Goal: Find specific page/section: Find specific page/section

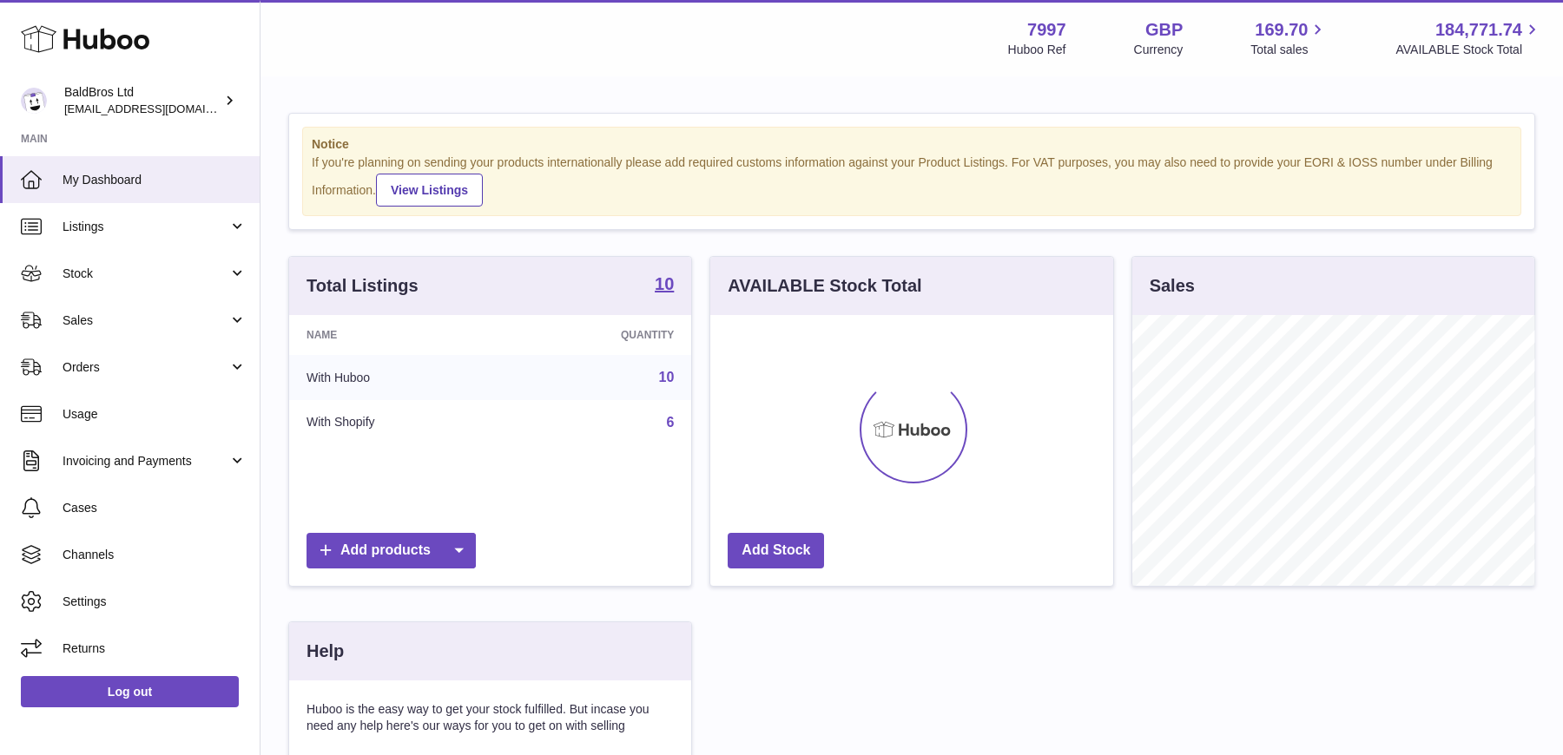
scroll to position [270, 402]
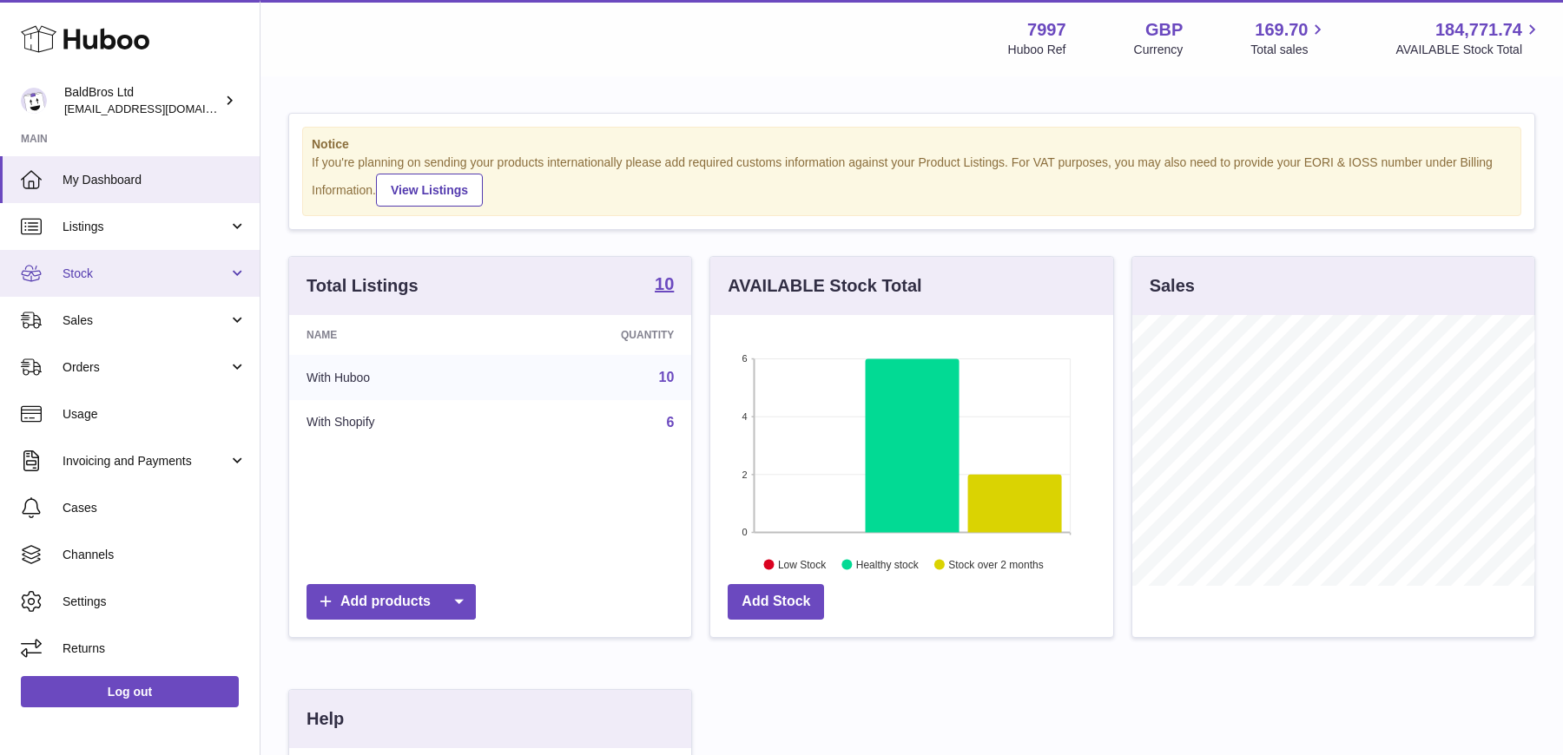
click at [147, 284] on link "Stock" at bounding box center [130, 273] width 260 height 47
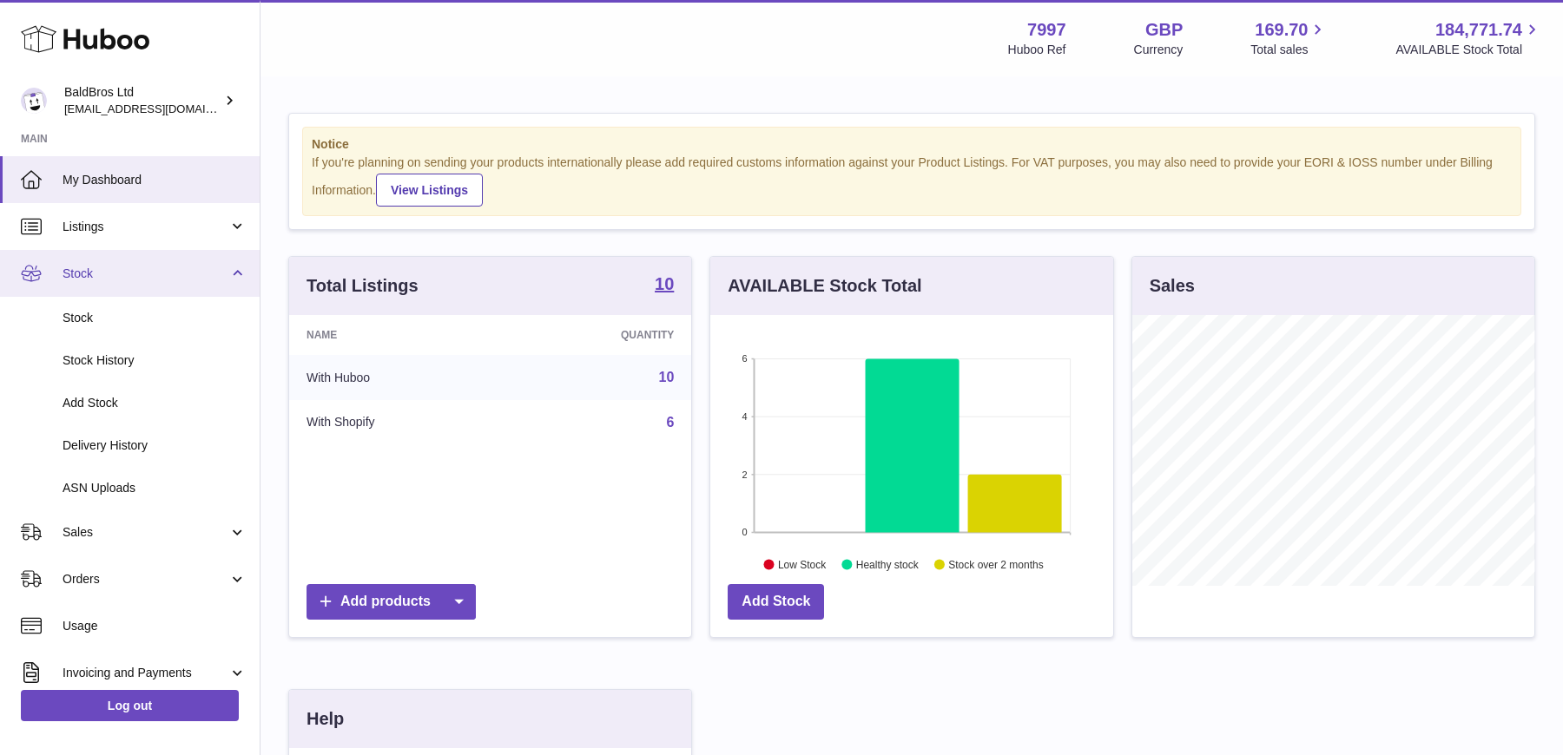
click at [124, 295] on link "Stock" at bounding box center [130, 273] width 260 height 47
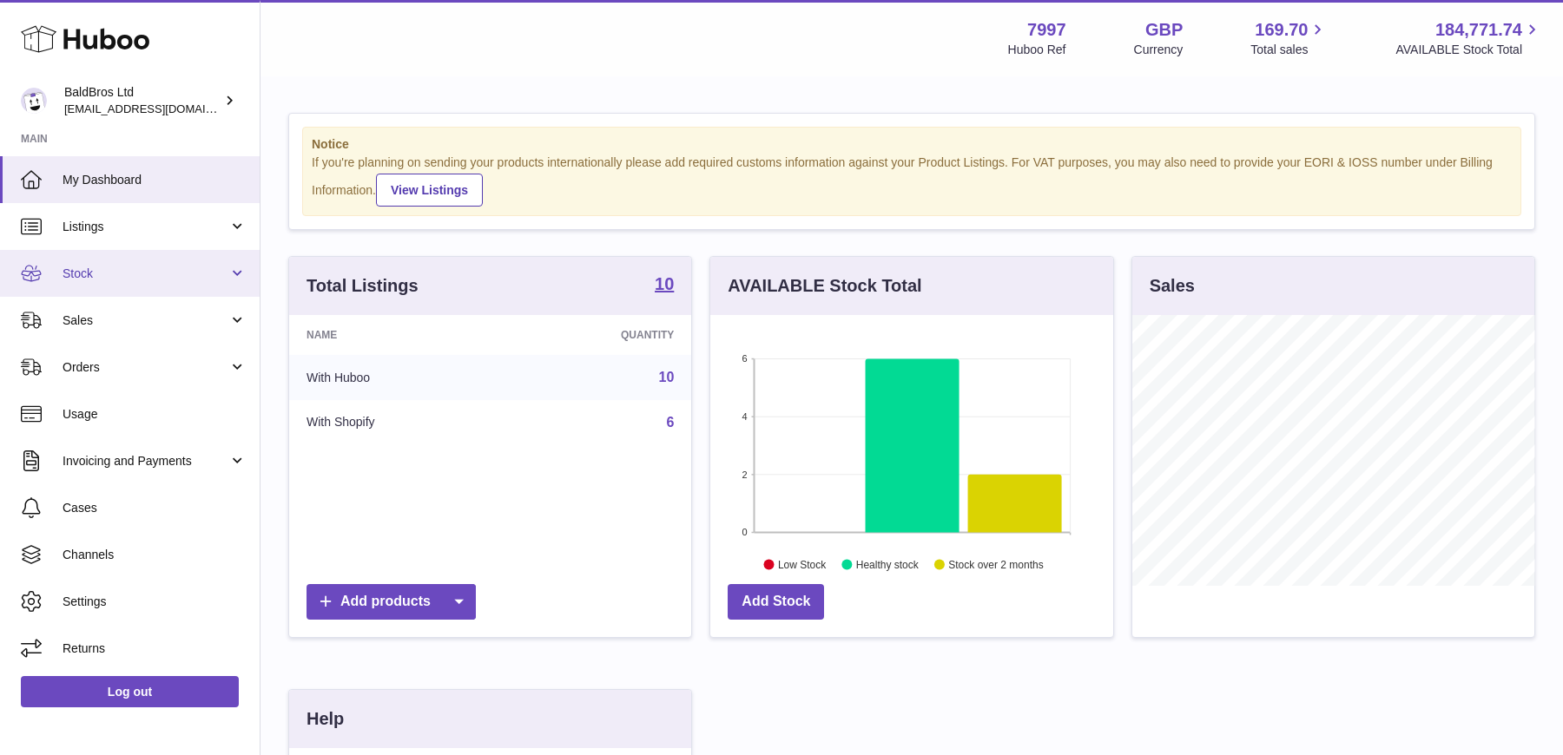
click at [102, 279] on span "Stock" at bounding box center [146, 274] width 166 height 16
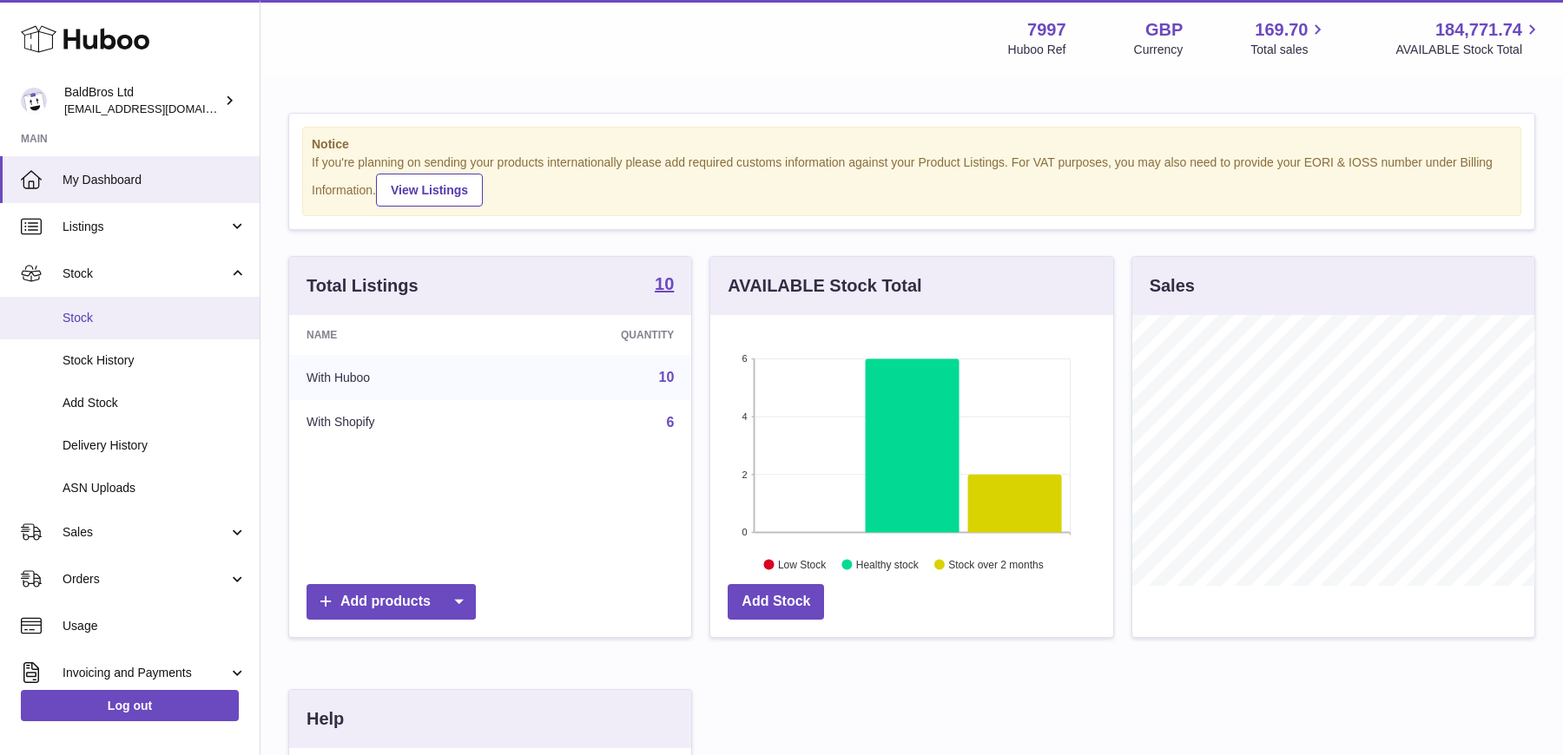
click at [95, 307] on link "Stock" at bounding box center [130, 318] width 260 height 43
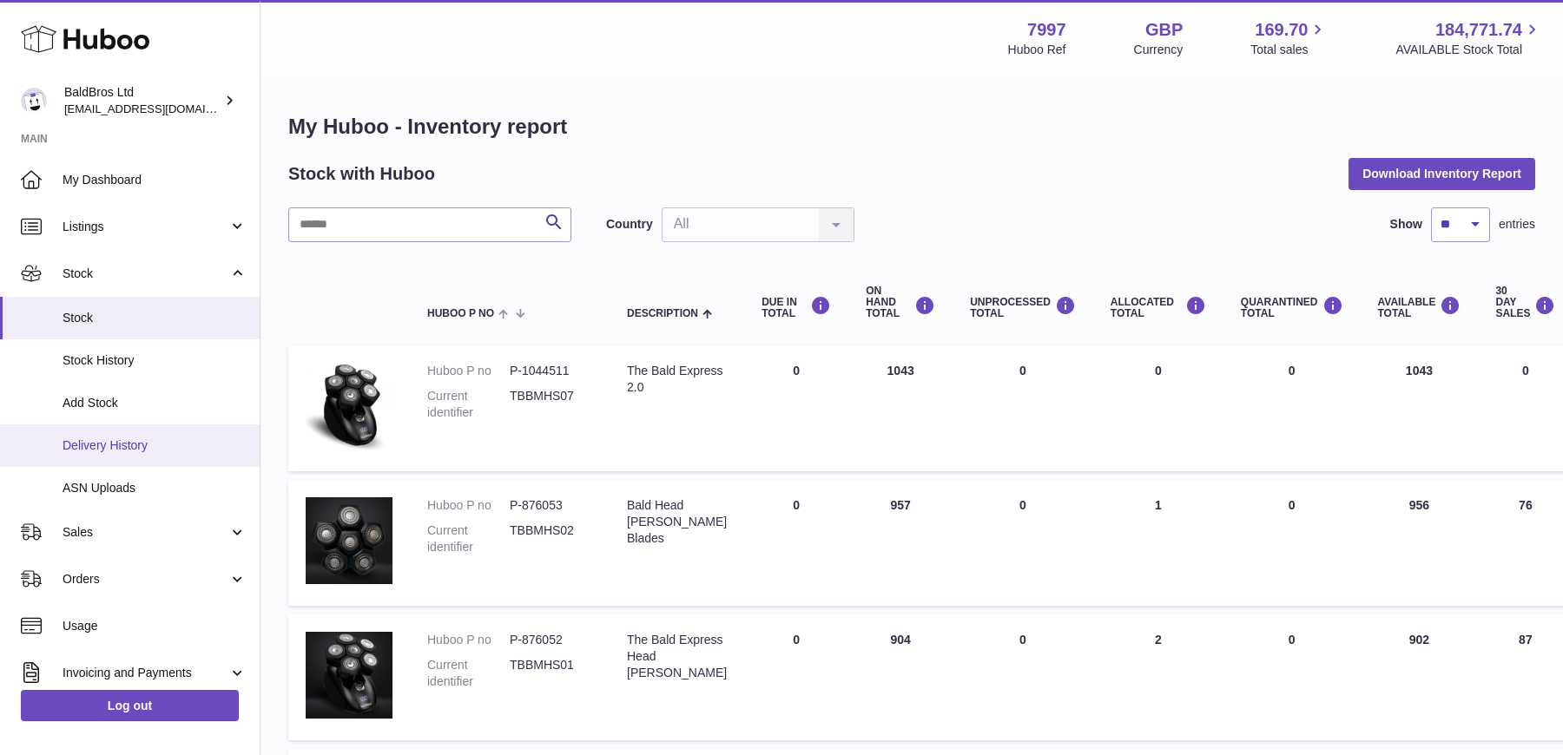
click at [86, 461] on link "Delivery History" at bounding box center [130, 446] width 260 height 43
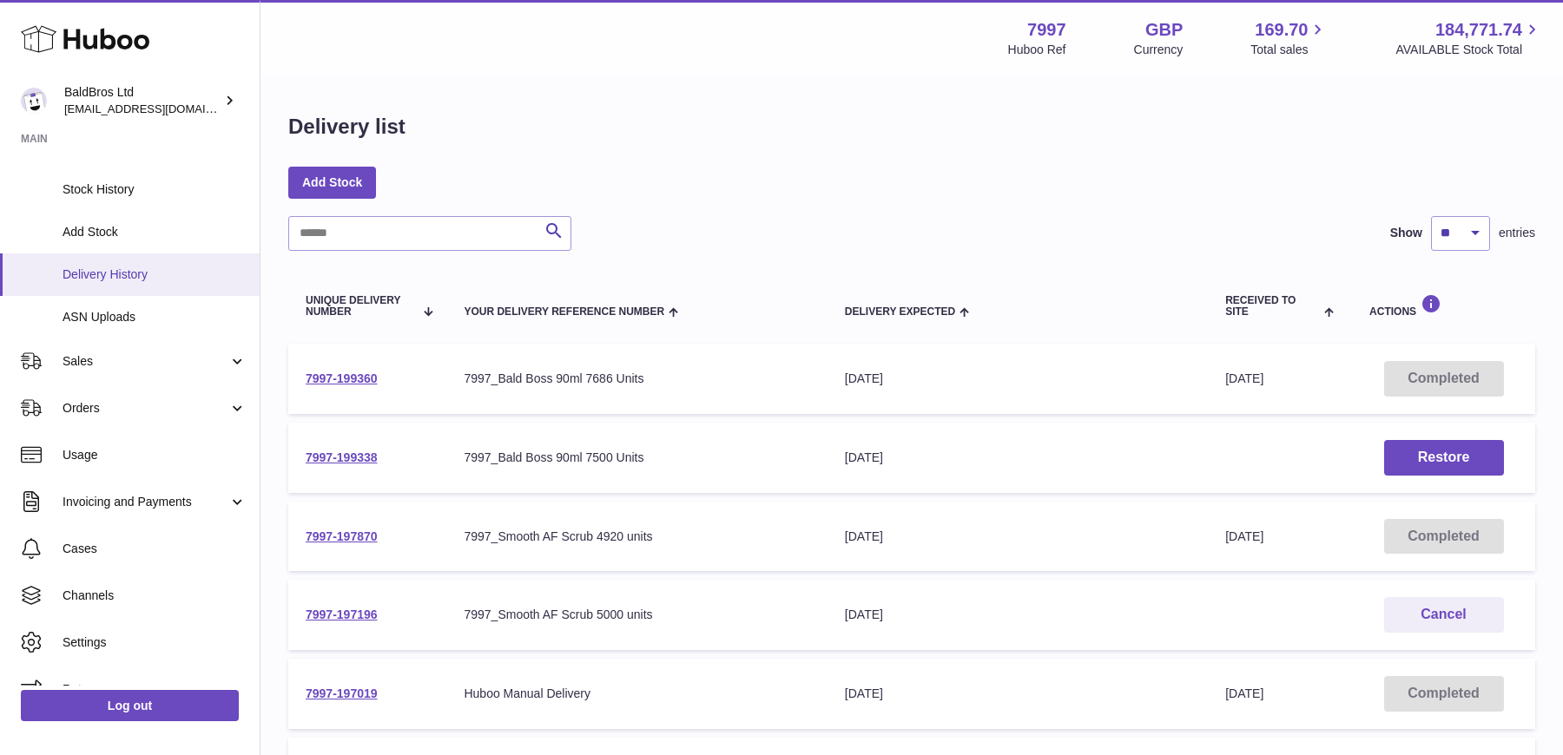
scroll to position [198, 0]
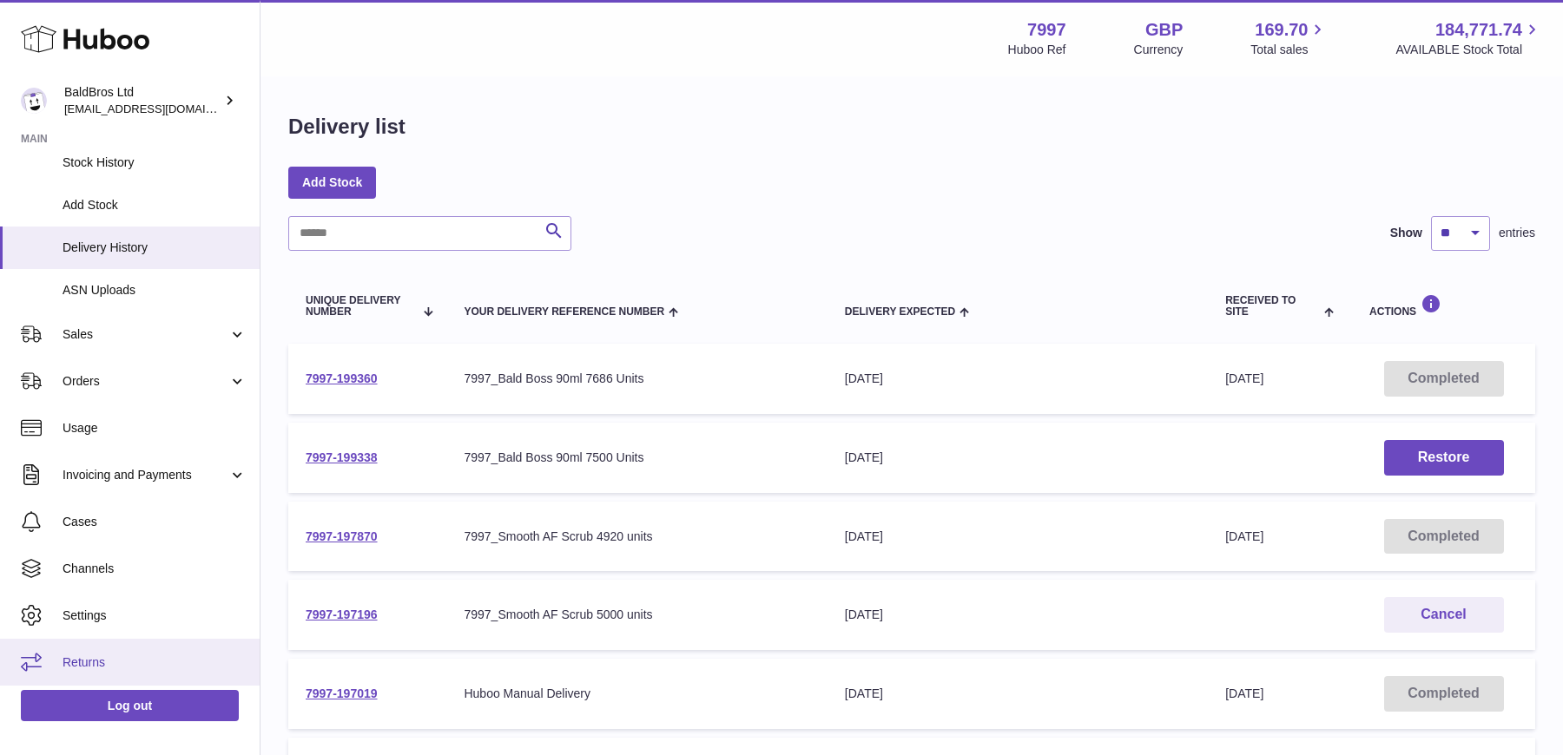
click at [127, 650] on link "Returns" at bounding box center [130, 662] width 260 height 47
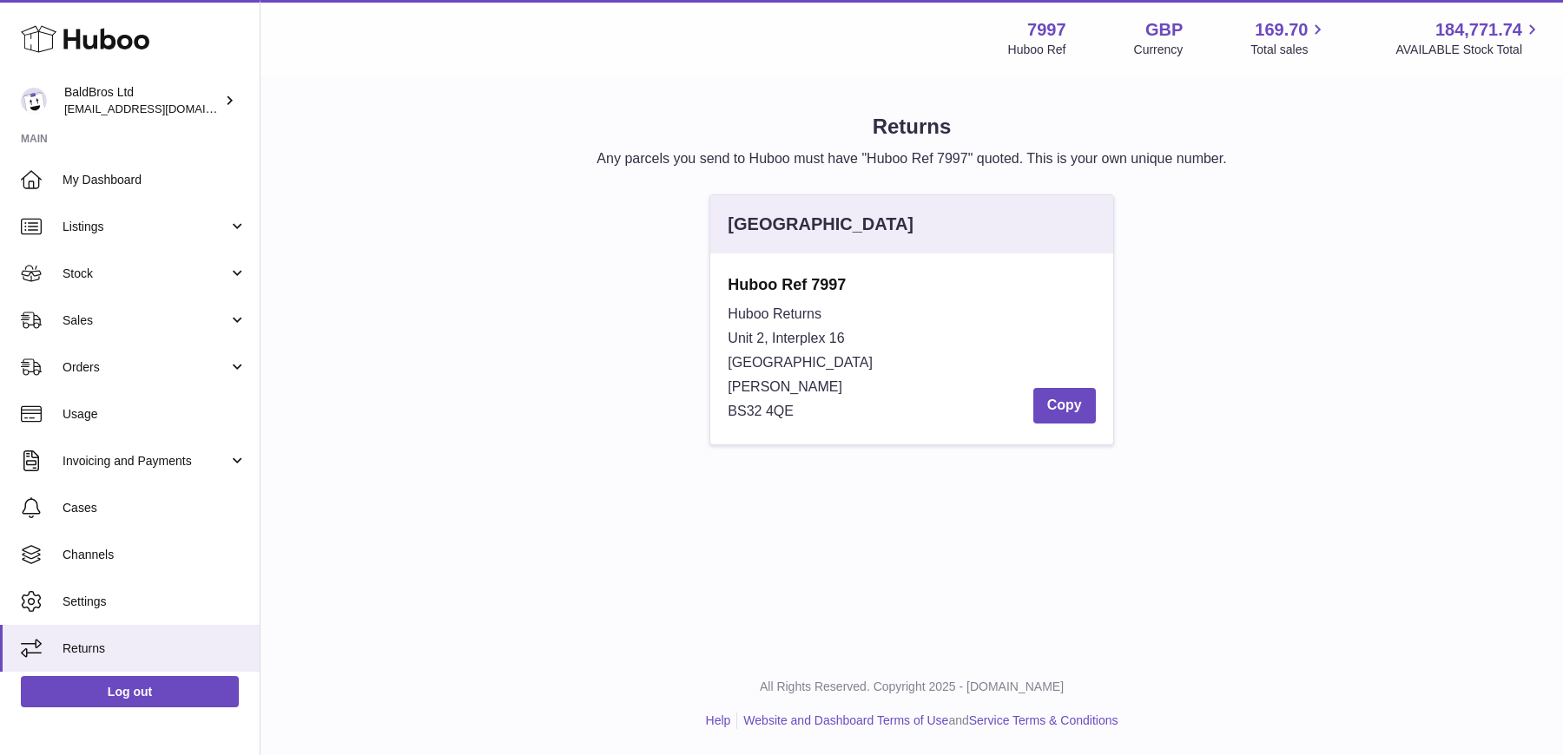
drag, startPoint x: 730, startPoint y: 333, endPoint x: 803, endPoint y: 427, distance: 118.8
click at [803, 427] on div "Huboo Ref 7997 Huboo Returns Unit 2, Interplex 16 Ash Ridge Road Bradley Stoke …" at bounding box center [911, 349] width 402 height 191
copy div "Unit 2, Interplex 16 Ash Ridge Road Bradley Stoke BS32 4QE"
